Goal: Transaction & Acquisition: Obtain resource

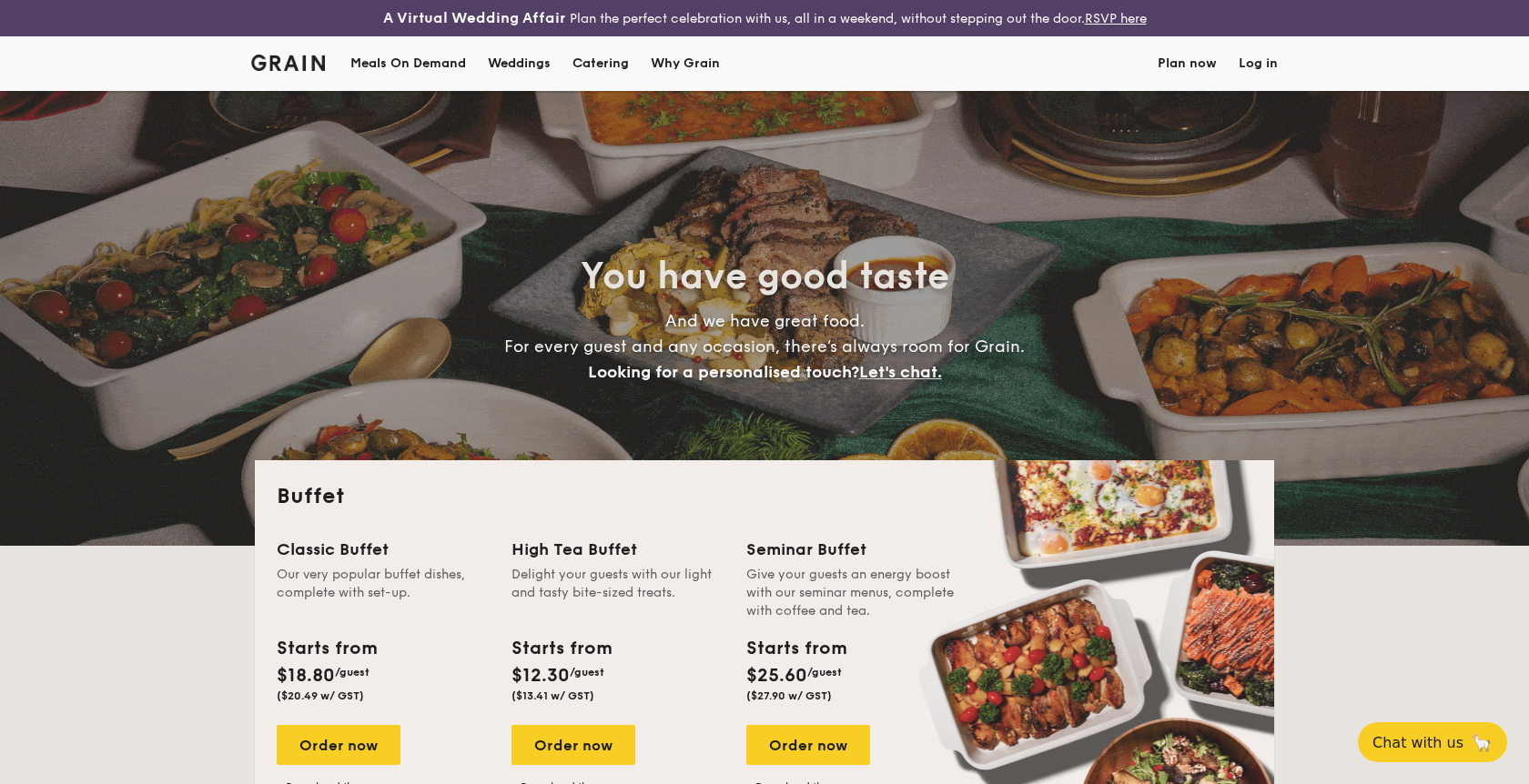
select select
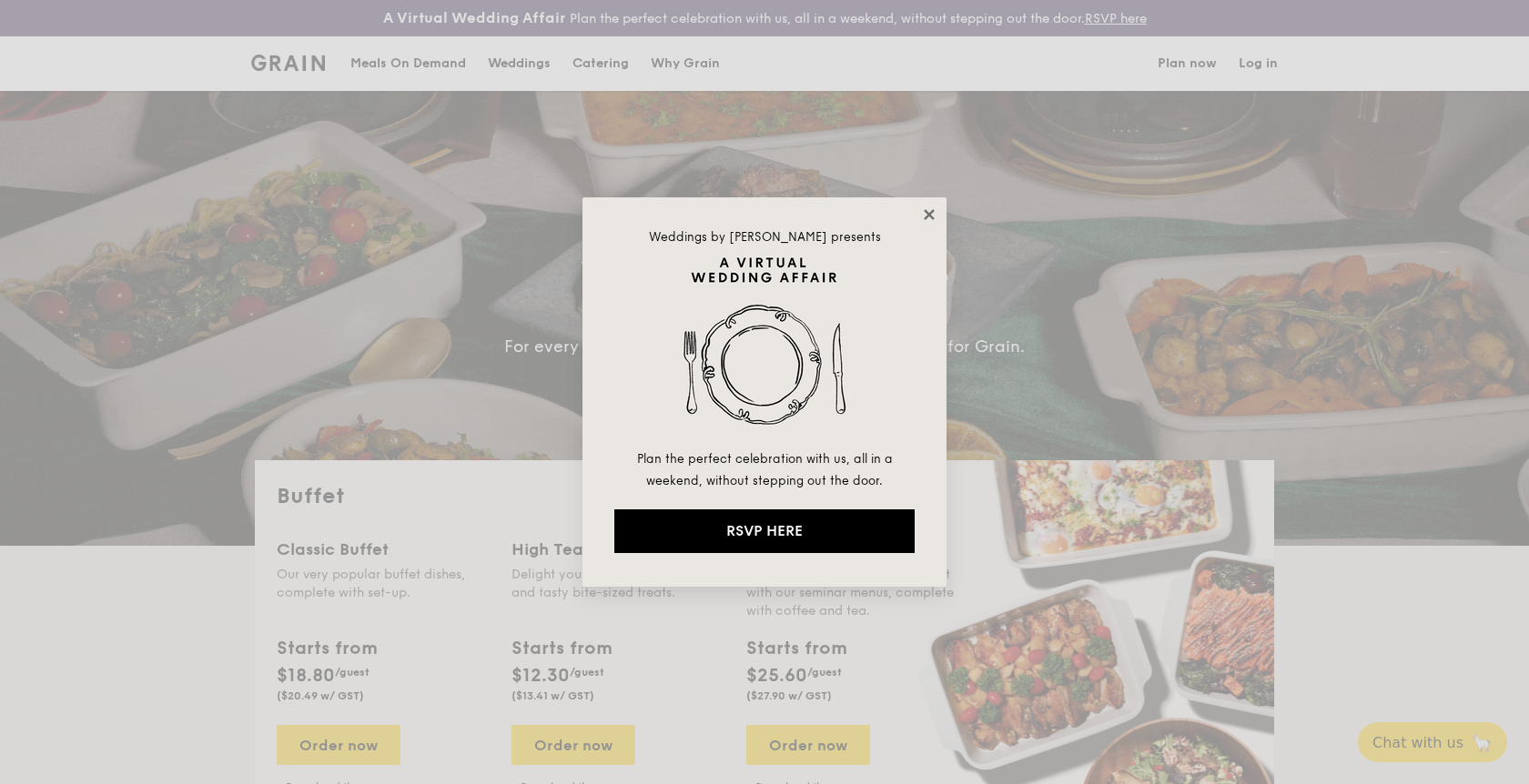
click at [930, 215] on icon at bounding box center [929, 214] width 10 height 10
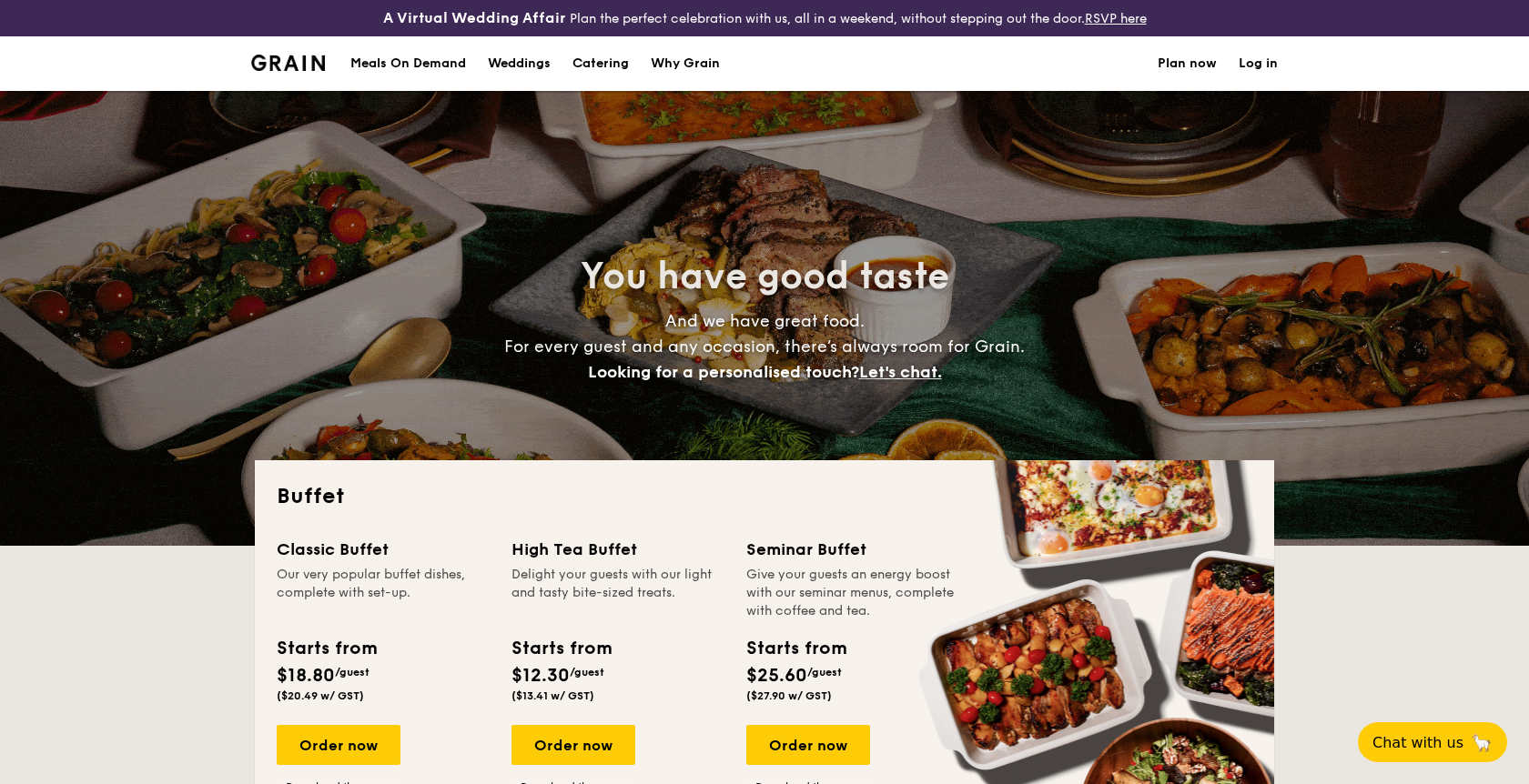
click at [609, 63] on h1 "Catering" at bounding box center [600, 63] width 57 height 55
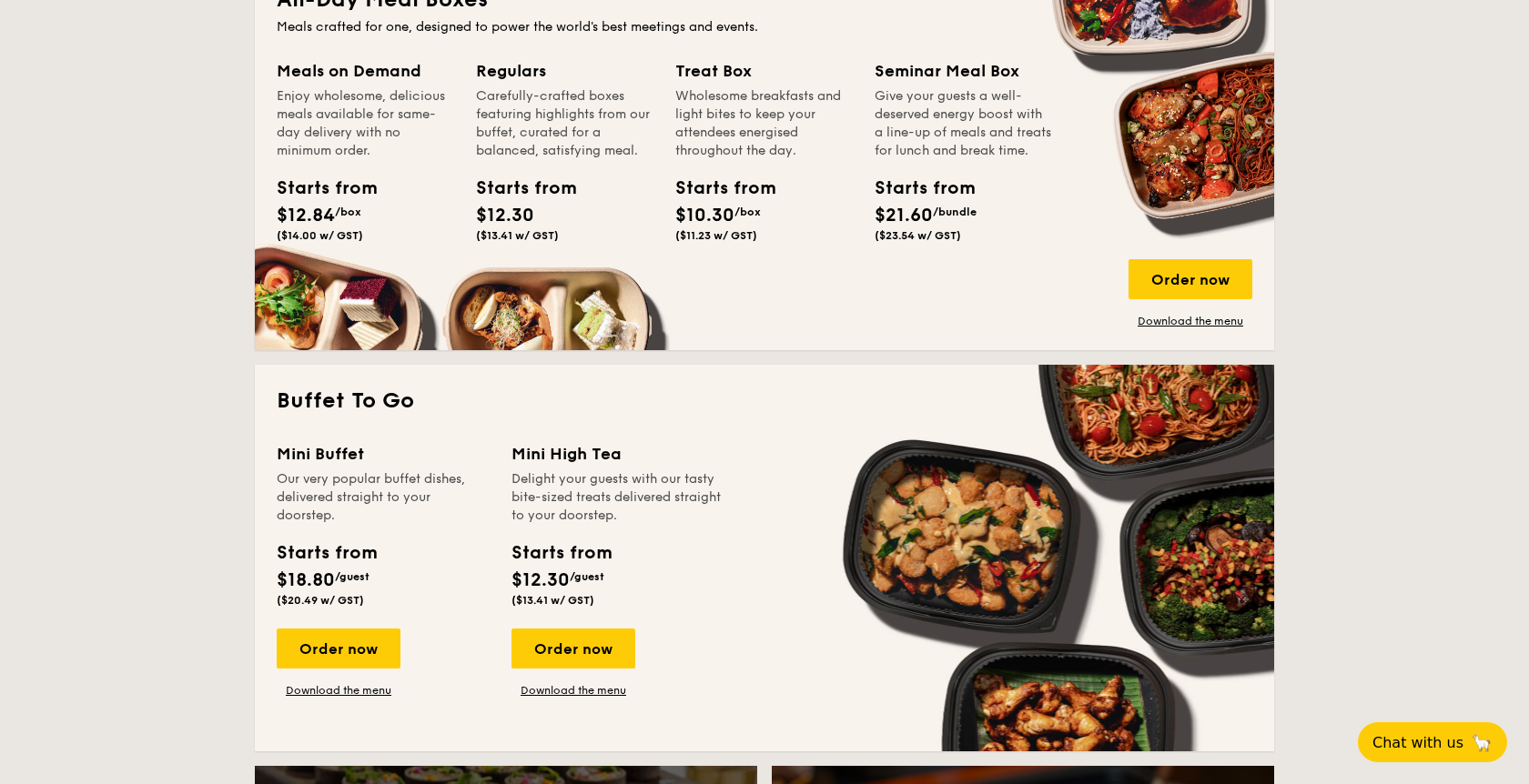
scroll to position [902, 0]
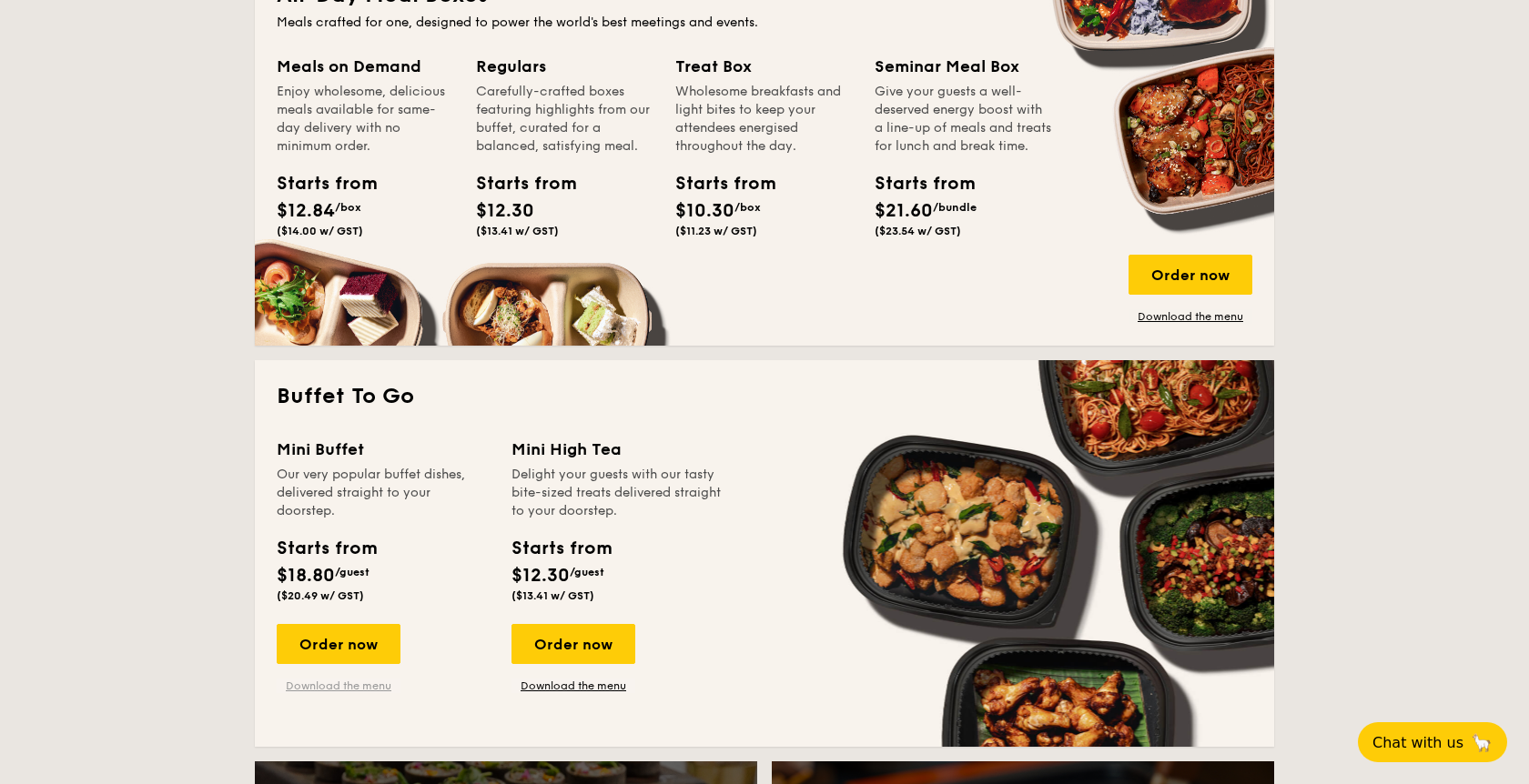
click at [314, 691] on link "Download the menu" at bounding box center [338, 686] width 124 height 15
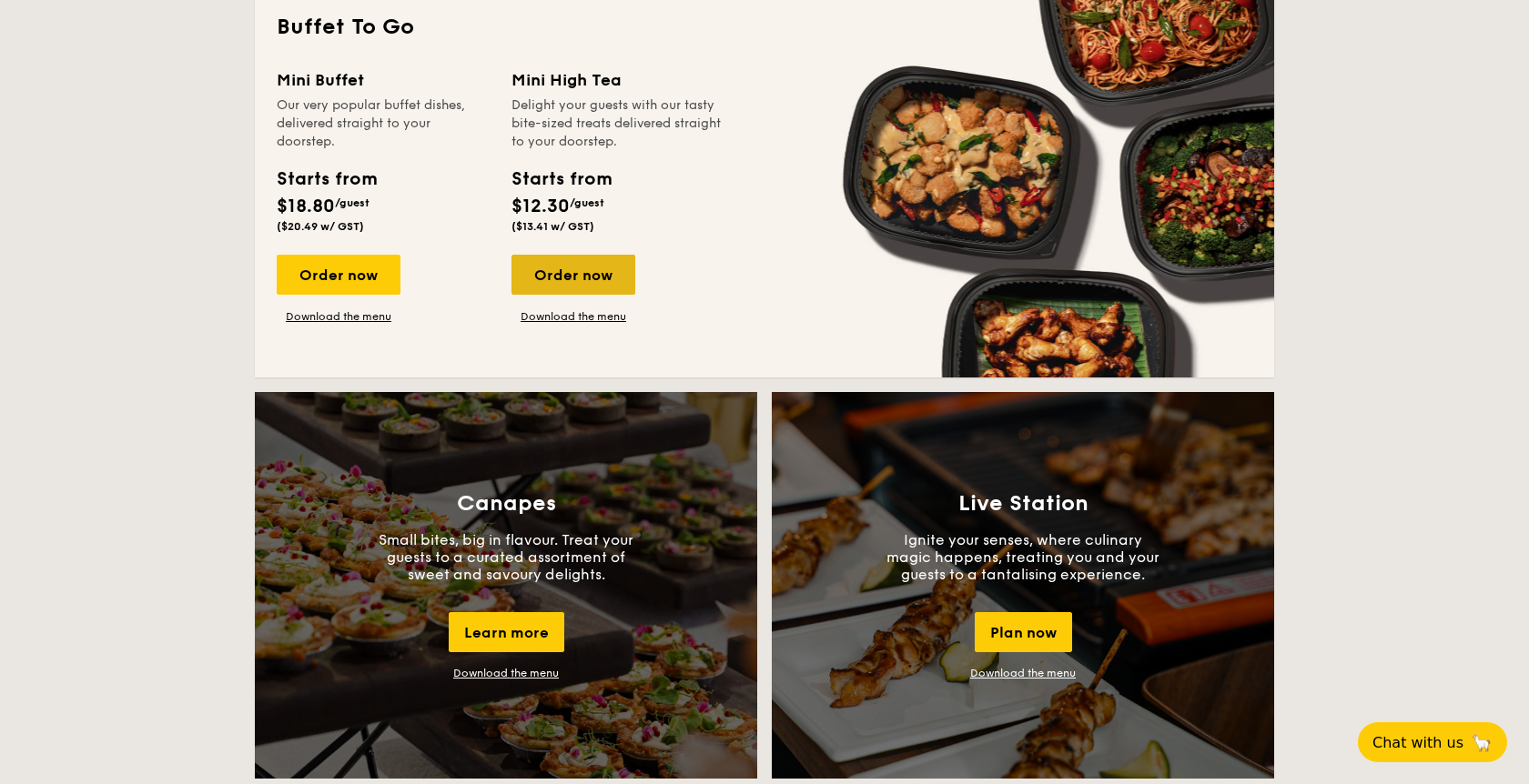
scroll to position [966, 0]
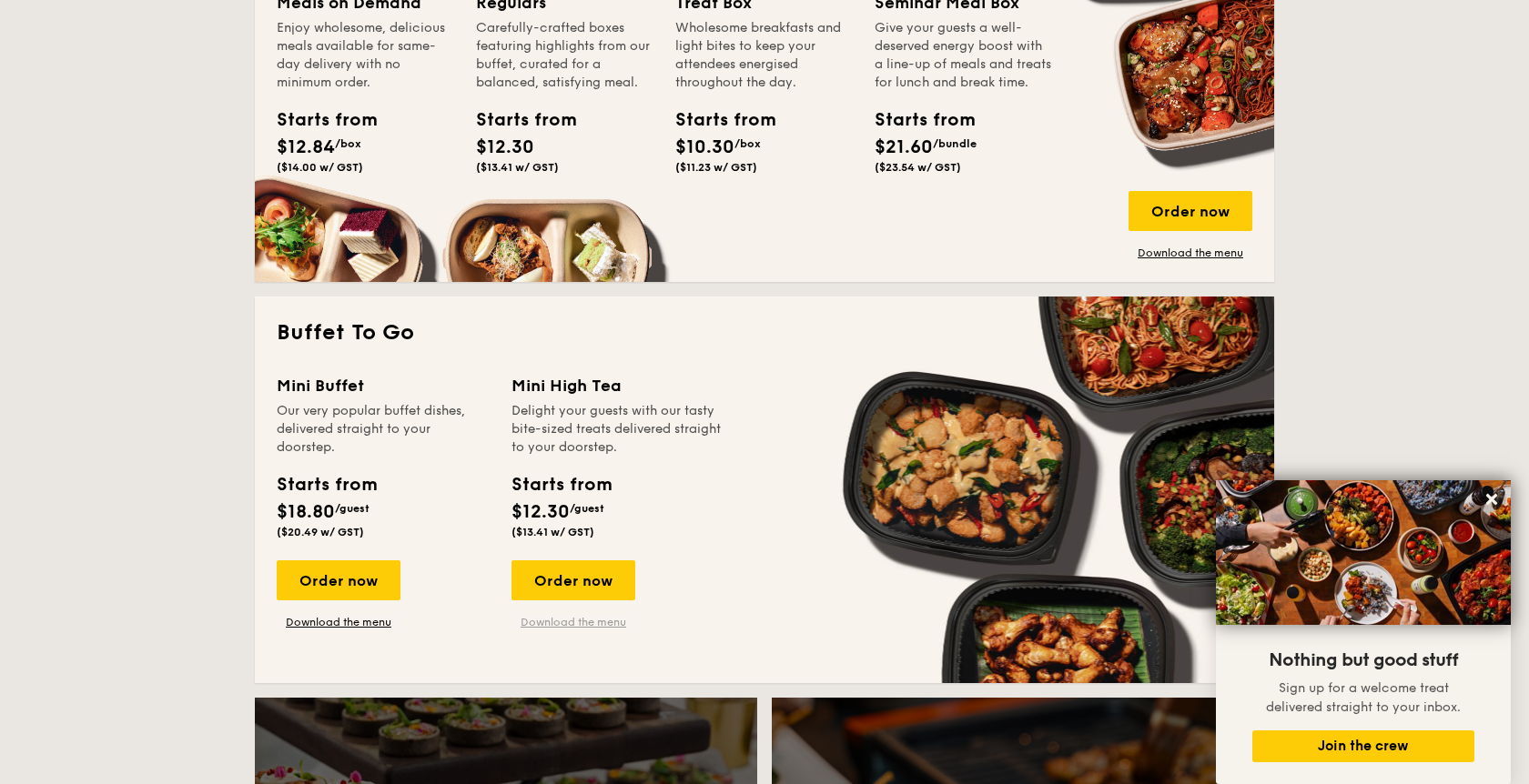
click at [585, 616] on link "Download the menu" at bounding box center [573, 621] width 124 height 15
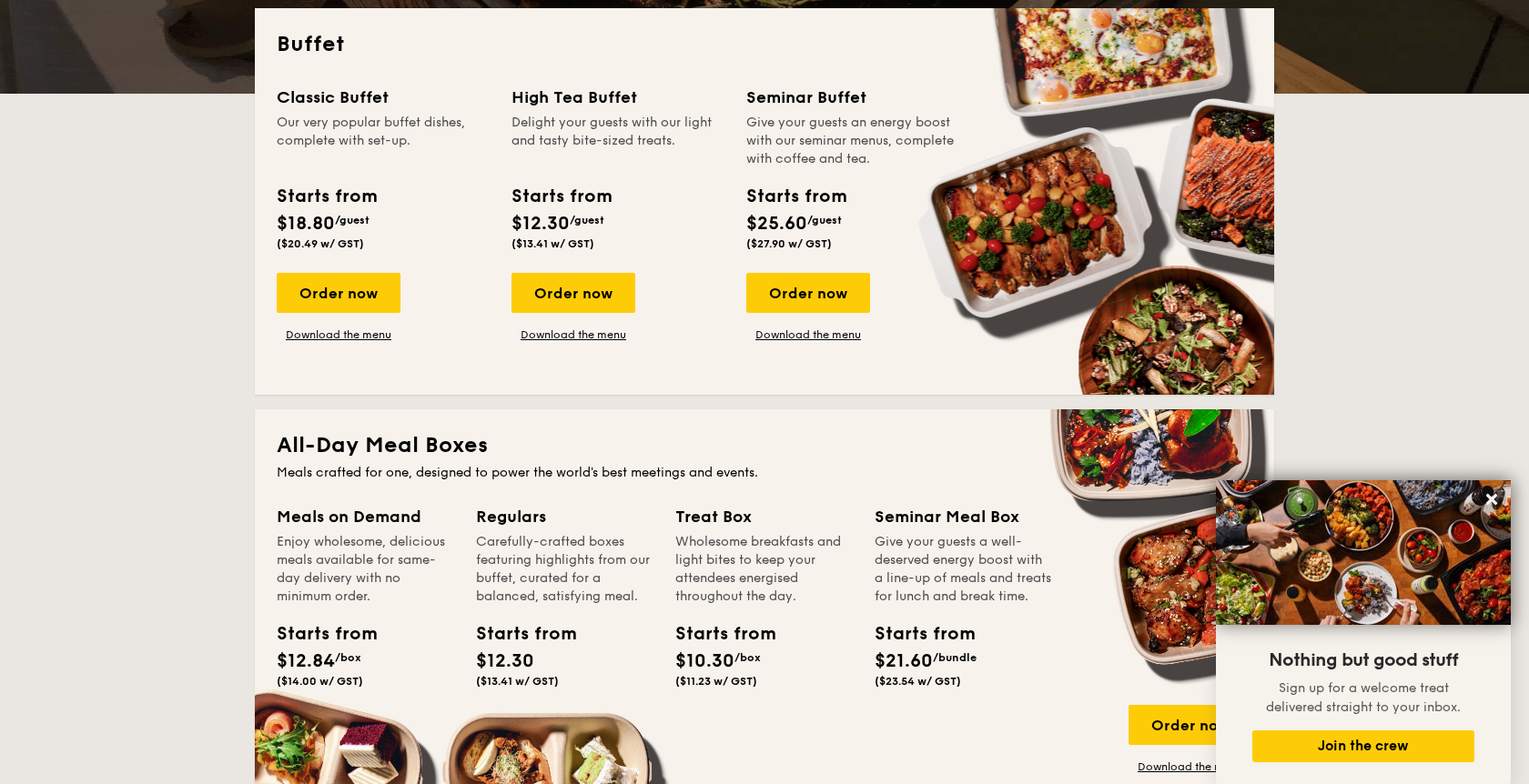
scroll to position [409, 0]
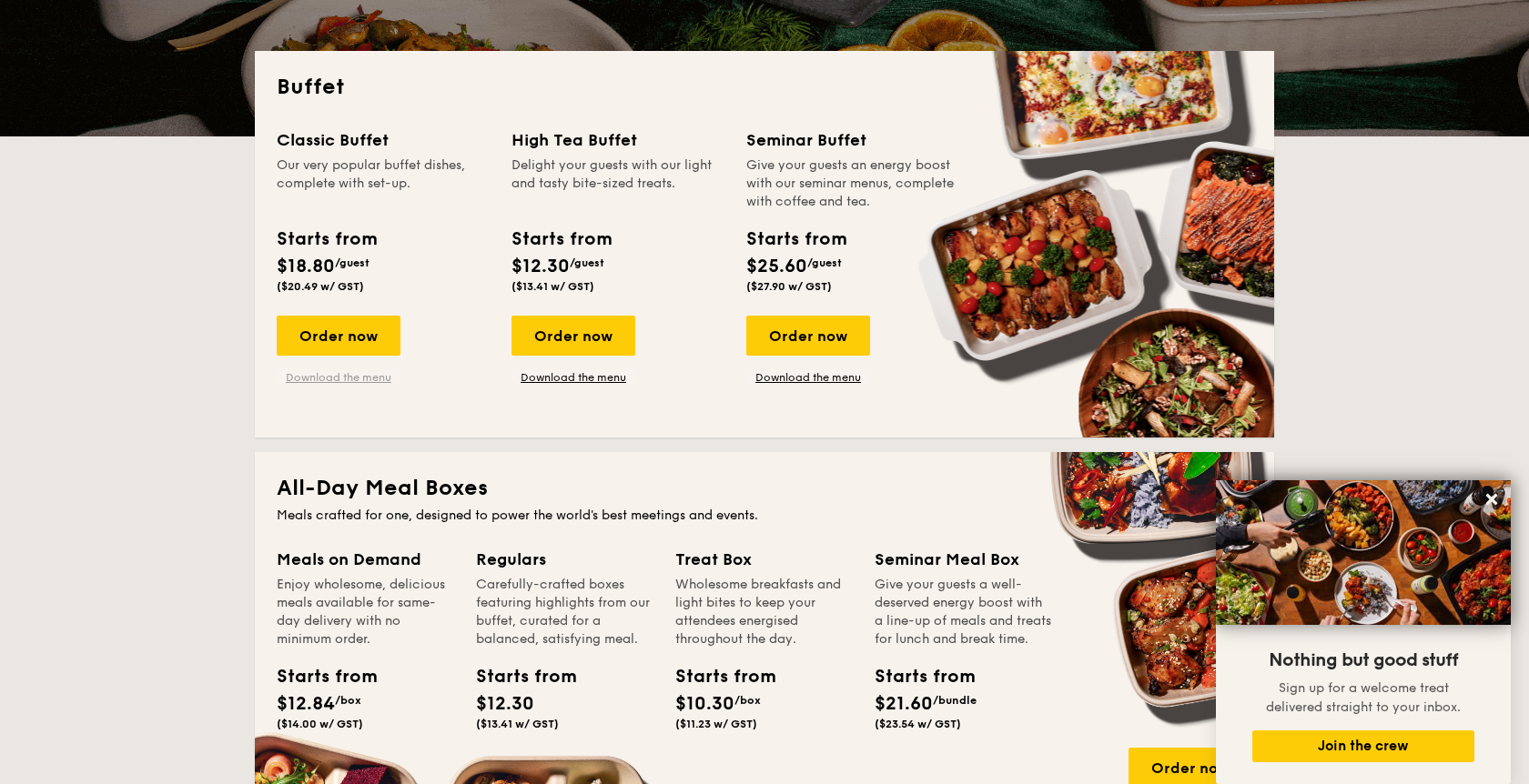
click at [376, 377] on link "Download the menu" at bounding box center [338, 377] width 124 height 15
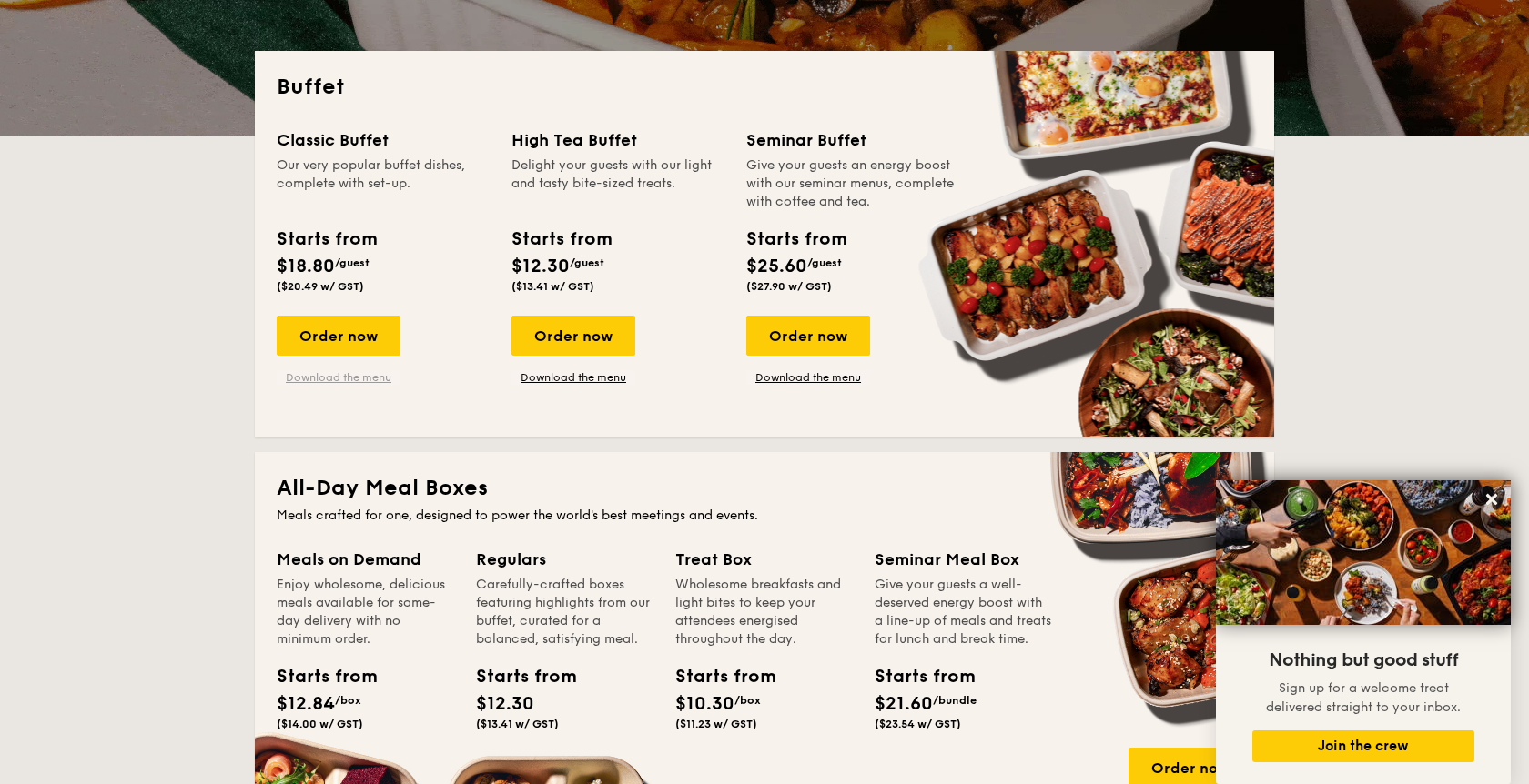
click at [351, 370] on link "Download the menu" at bounding box center [338, 377] width 124 height 15
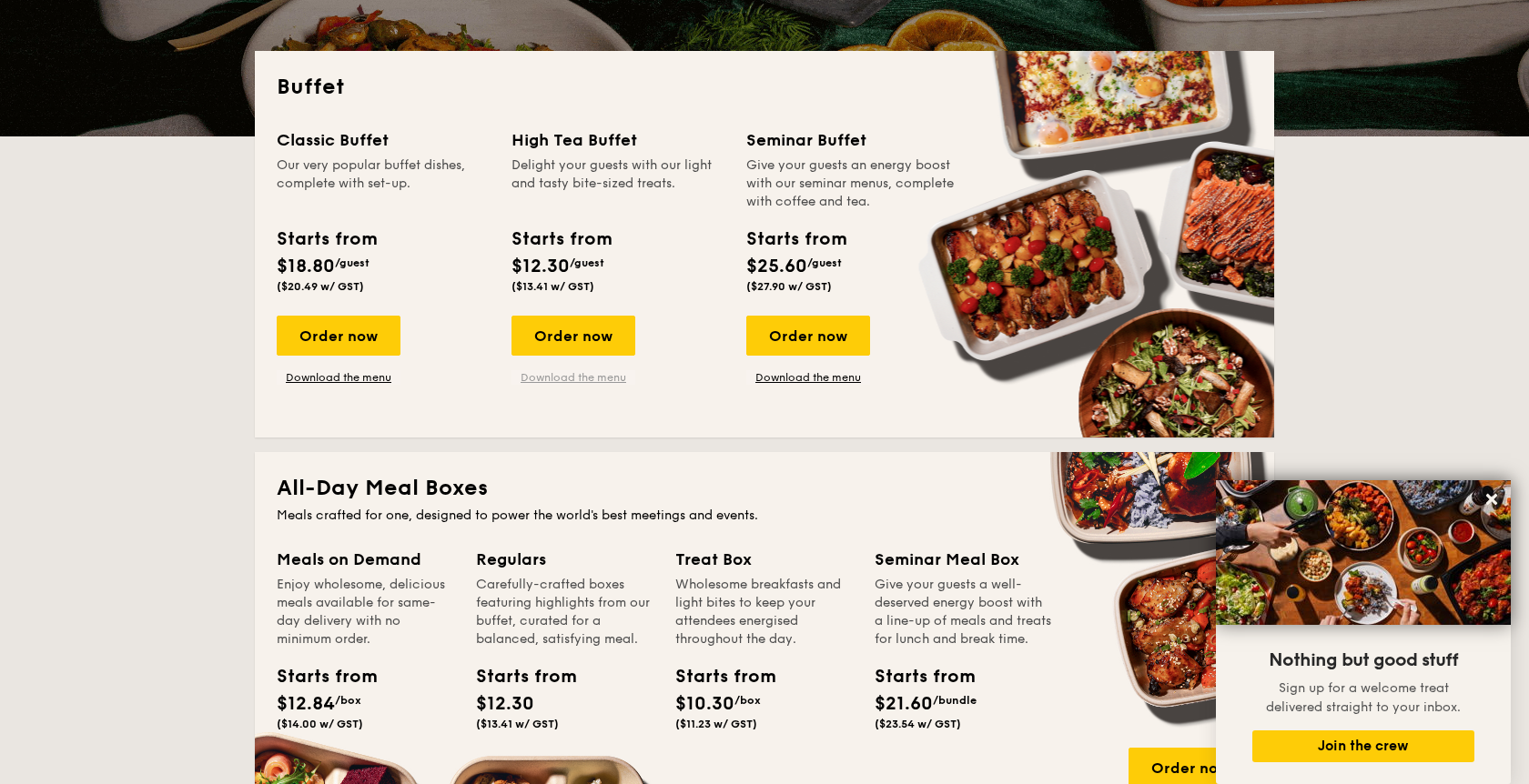
click at [538, 377] on link "Download the menu" at bounding box center [573, 377] width 124 height 15
